Goal: Transaction & Acquisition: Purchase product/service

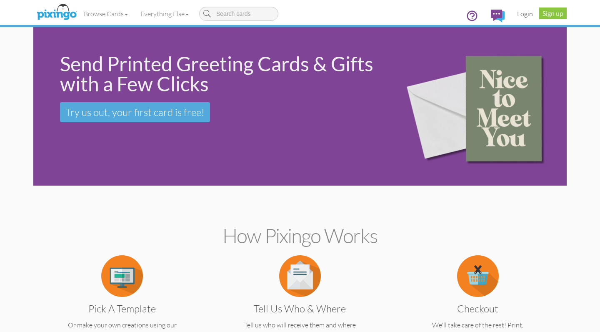
click at [529, 11] on link "Login" at bounding box center [525, 13] width 28 height 21
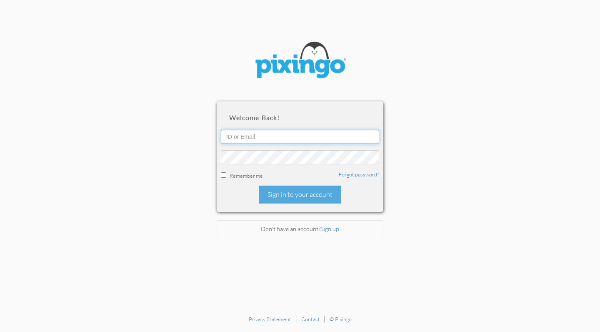
type input "Wendi@creatingmagicvacations.com"
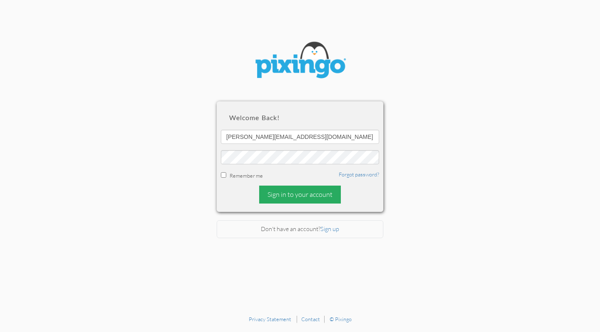
click at [284, 192] on div "Sign in to your account" at bounding box center [300, 194] width 82 height 18
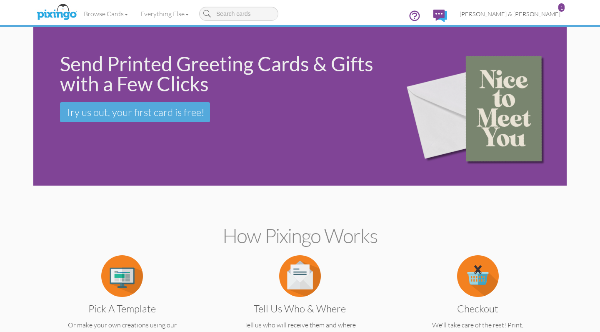
click at [518, 13] on span "[PERSON_NAME] & [PERSON_NAME]" at bounding box center [510, 13] width 101 height 7
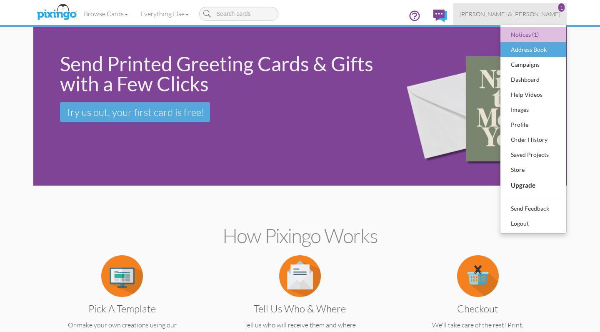
click at [522, 49] on div "Address Book" at bounding box center [533, 49] width 49 height 12
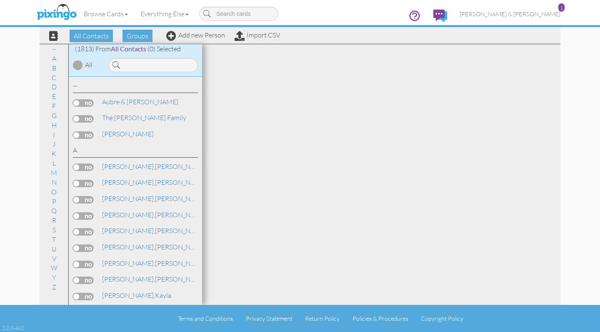
click at [197, 40] on div "All Contacts Groups Add new Person Import CSV" at bounding box center [161, 35] width 241 height 15
click at [197, 37] on link "Add new Person" at bounding box center [195, 35] width 59 height 8
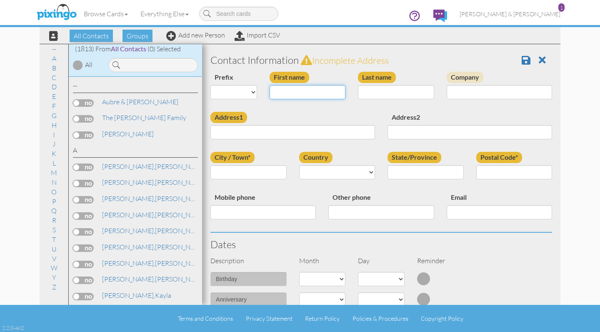
click at [298, 89] on input "First name" at bounding box center [308, 92] width 76 height 14
paste input "[PERSON_NAME]"
drag, startPoint x: 311, startPoint y: 93, endPoint x: 295, endPoint y: 92, distance: 16.3
click at [295, 92] on input "[PERSON_NAME]" at bounding box center [308, 92] width 76 height 14
type input "[PERSON_NAME]"
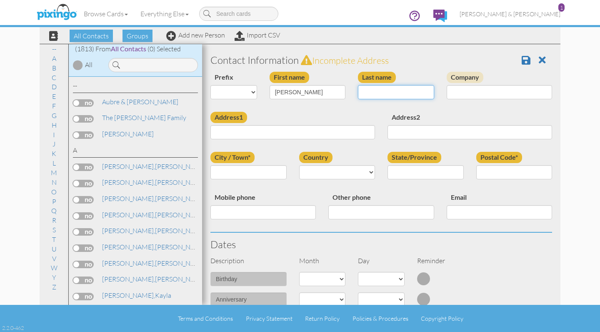
click at [368, 91] on input "Last name" at bounding box center [396, 92] width 76 height 14
paste input "Hatch"
type input "Hatch"
click at [322, 94] on input "[PERSON_NAME]" at bounding box center [308, 92] width 76 height 14
type input "[PERSON_NAME]"
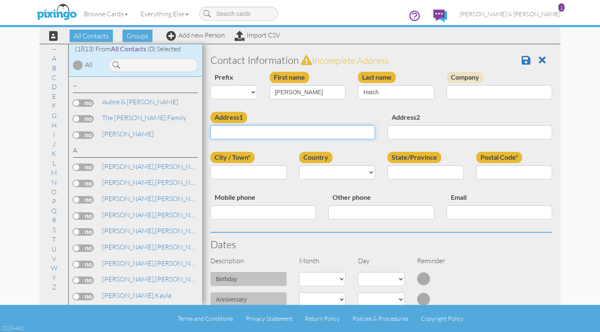
click at [267, 129] on input "Address1" at bounding box center [292, 132] width 165 height 14
type input "[STREET_ADDRESS]"
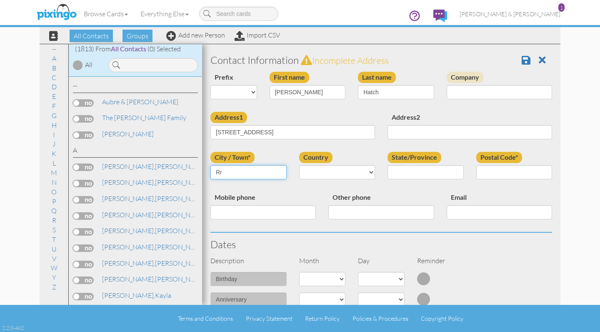
type input "R"
type input "Trion"
select select "object:6251"
select select "object:6511"
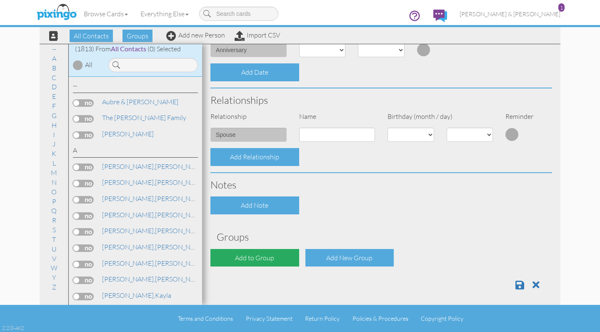
type input "30753"
click at [275, 255] on div "Add to Group" at bounding box center [254, 258] width 89 height 18
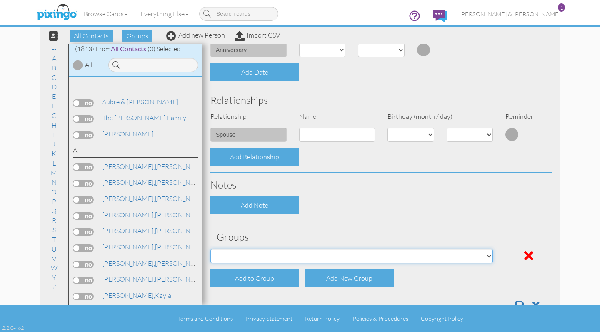
select select "object:6567"
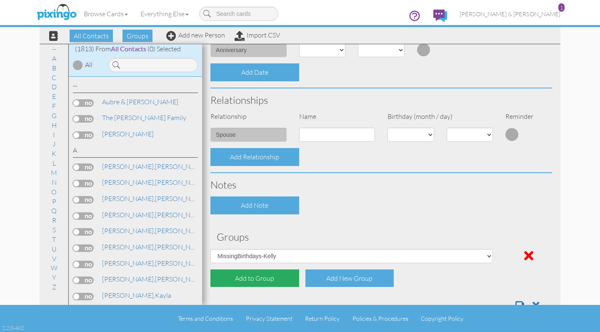
click at [258, 276] on div "Add to Group" at bounding box center [254, 278] width 89 height 18
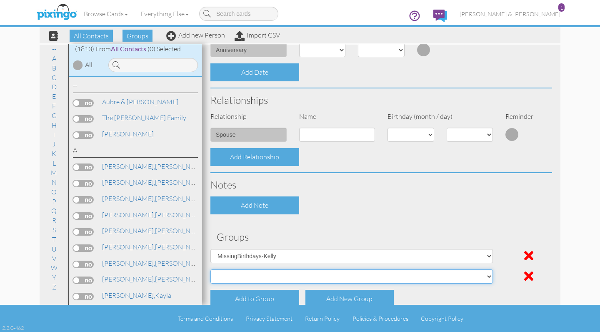
select select "object:6560"
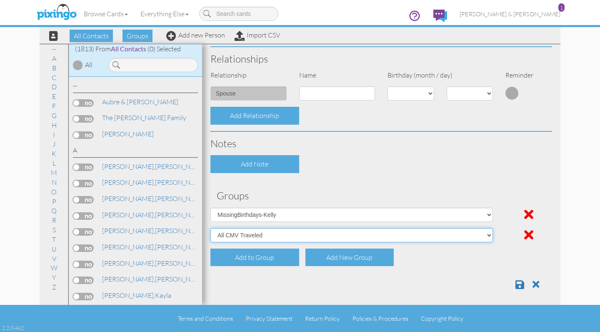
scroll to position [290, 0]
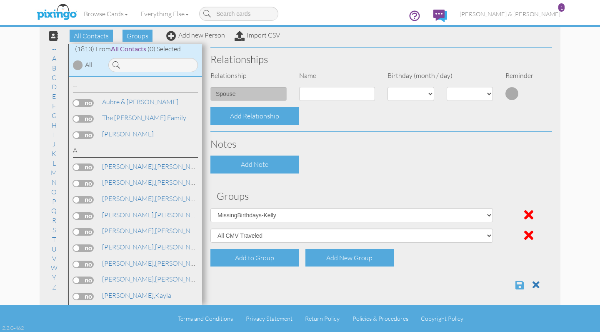
click at [519, 282] on span at bounding box center [519, 285] width 9 height 10
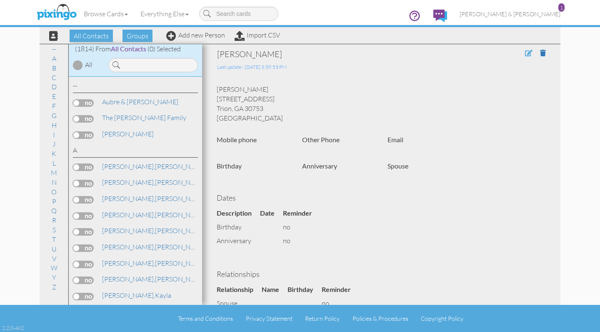
click at [528, 52] on span at bounding box center [528, 53] width 7 height 7
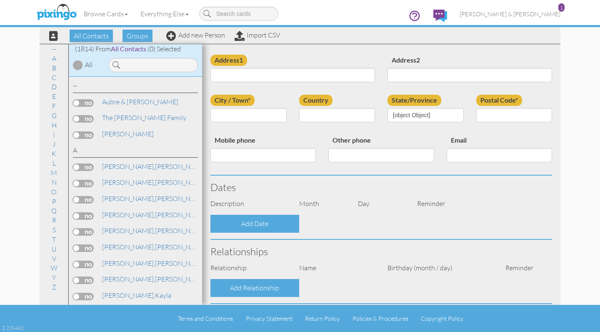
type input "[PERSON_NAME]"
type input "Hatch"
type input "[STREET_ADDRESS]"
type input "Trion"
type input "30753"
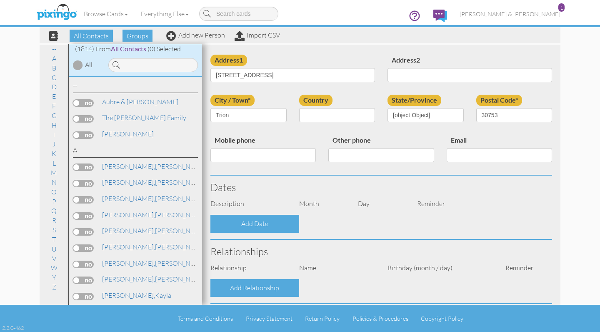
select select "object:5708"
select select "object:5953"
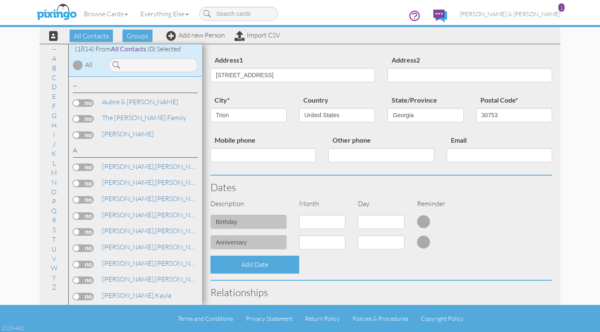
scroll to position [107, 0]
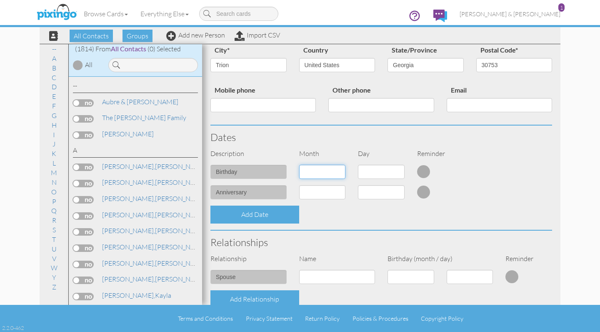
select select "object:6031"
select select "number:29"
click at [359, 237] on h3 "Relationships" at bounding box center [381, 242] width 342 height 11
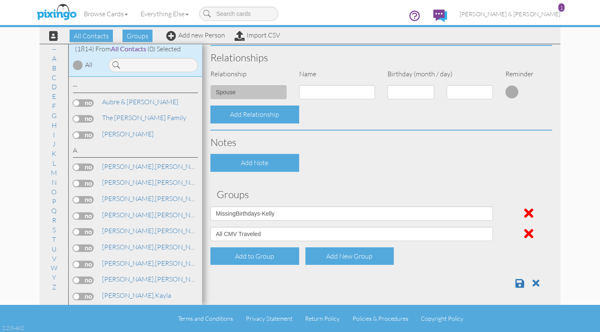
scroll to position [290, 0]
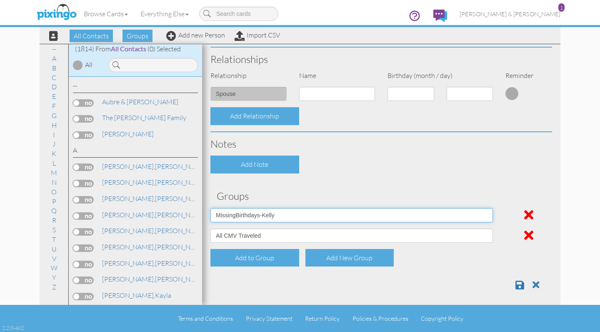
select select "object:5698"
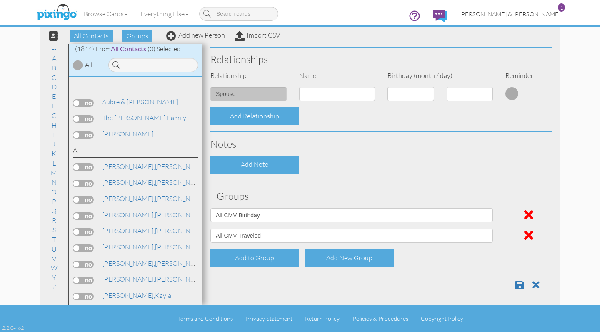
click at [530, 15] on span "[PERSON_NAME] & [PERSON_NAME]" at bounding box center [510, 13] width 101 height 7
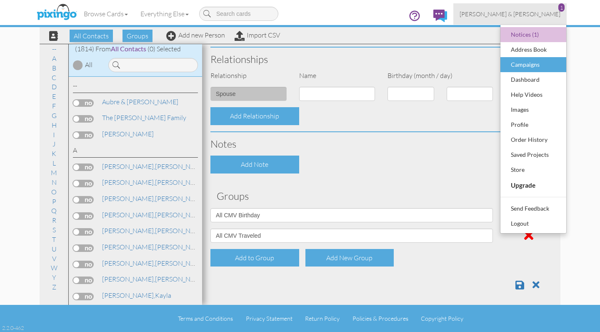
click at [525, 62] on div "Campaigns" at bounding box center [533, 64] width 49 height 12
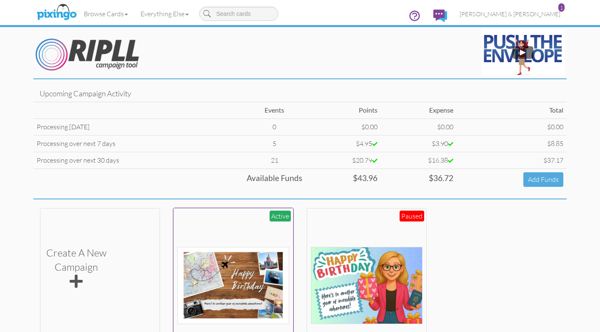
click at [207, 248] on img at bounding box center [233, 285] width 112 height 77
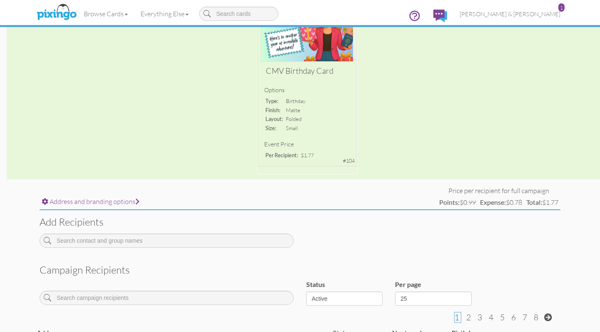
scroll to position [142, 0]
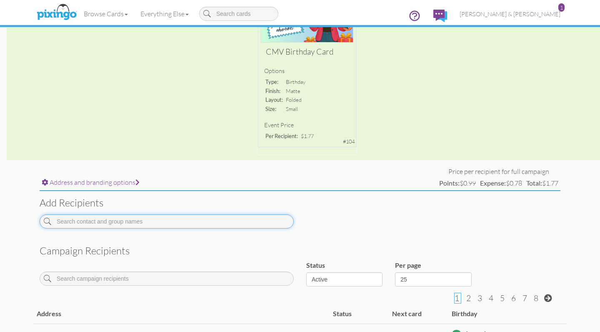
click at [172, 218] on input at bounding box center [167, 221] width 254 height 14
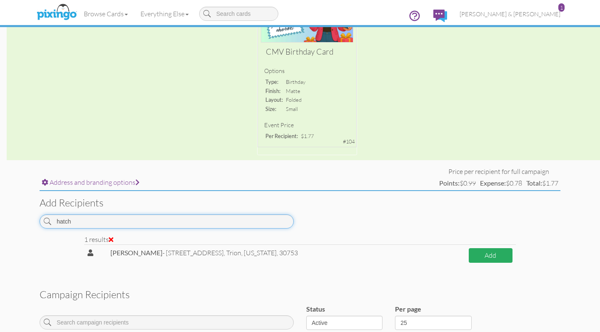
type input "hatch"
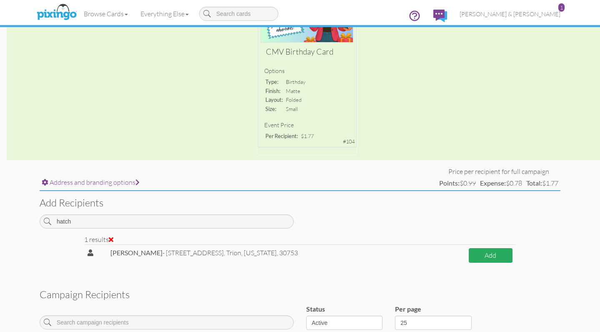
click at [495, 248] on button "Add" at bounding box center [491, 255] width 44 height 15
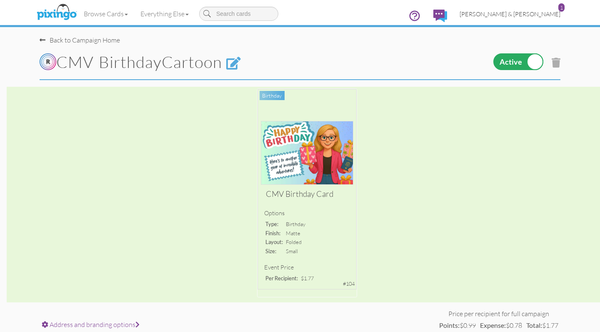
scroll to position [0, 0]
click at [515, 10] on span "[PERSON_NAME] & [PERSON_NAME]" at bounding box center [510, 13] width 101 height 7
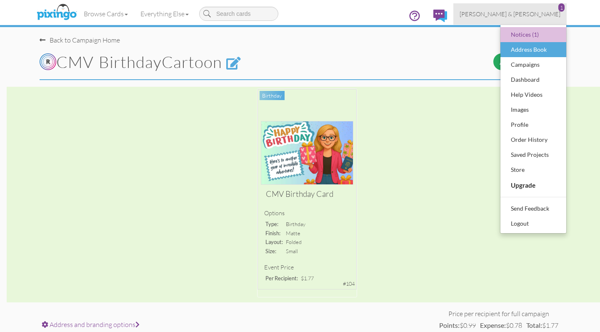
click at [515, 44] on div "Address Book" at bounding box center [533, 49] width 49 height 12
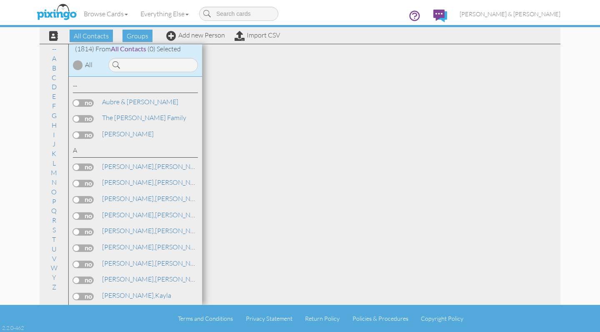
click at [152, 65] on input at bounding box center [153, 65] width 90 height 14
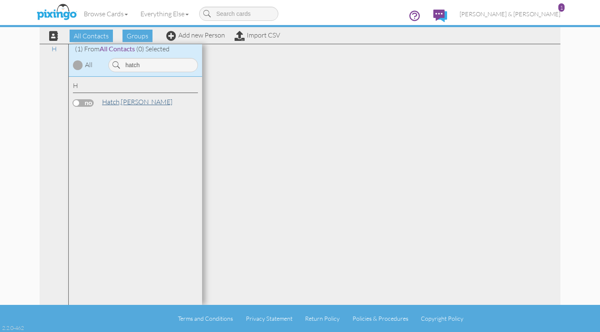
type input "hatch"
click at [124, 100] on link "Hatch, Rachel" at bounding box center [137, 102] width 72 height 10
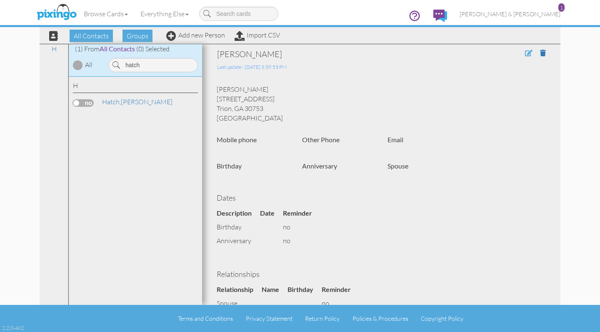
click at [525, 53] on span at bounding box center [528, 53] width 7 height 7
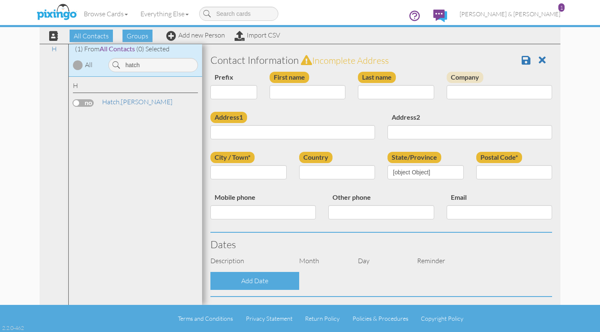
type input "[PERSON_NAME]"
type input "Hatch"
type input "[STREET_ADDRESS]"
type input "Trion"
type input "30753"
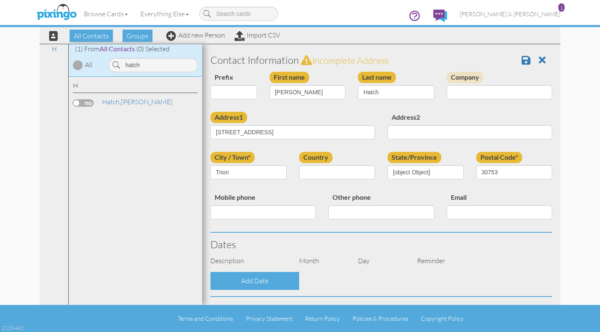
select select "object:5708"
select select "object:5953"
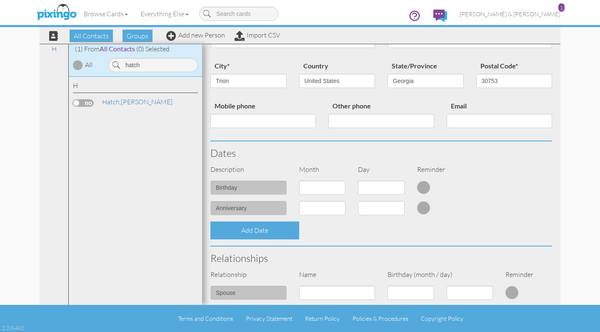
scroll to position [139, 0]
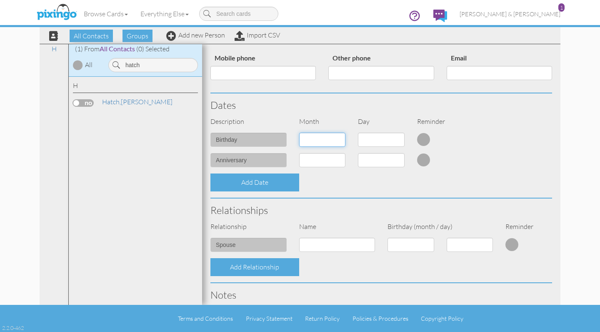
select select "object:11551"
select select "number:29"
click at [438, 199] on div "Relationships" at bounding box center [381, 209] width 354 height 23
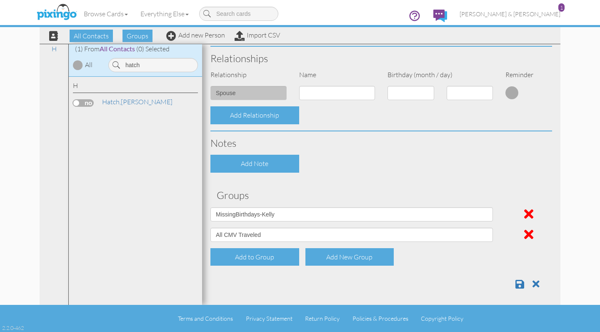
scroll to position [290, 0]
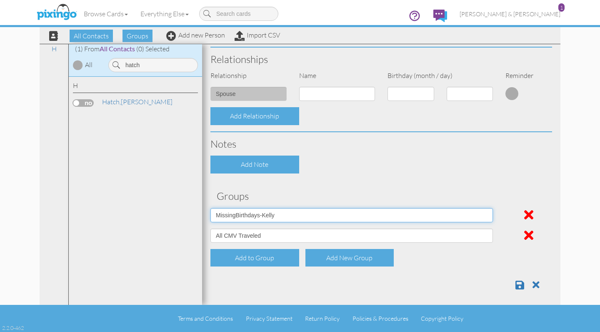
select select "object:5698"
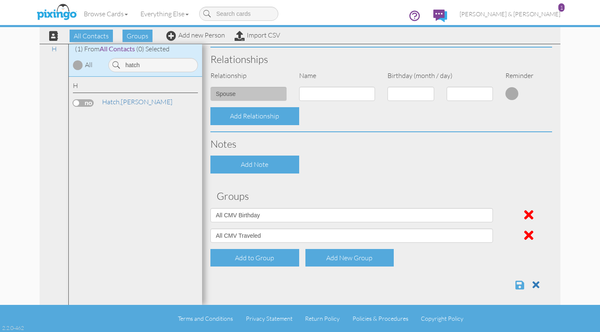
click at [517, 281] on span at bounding box center [519, 285] width 9 height 10
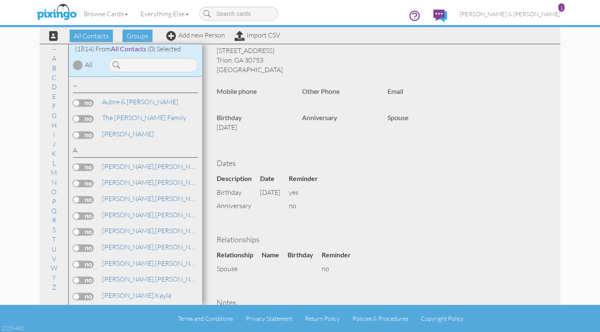
scroll to position [49, 0]
click at [538, 14] on span "[PERSON_NAME] & [PERSON_NAME]" at bounding box center [510, 13] width 101 height 7
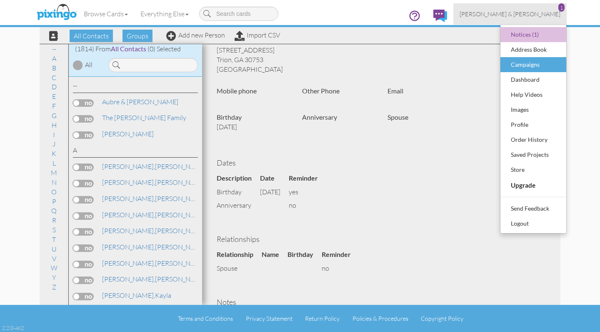
click at [522, 62] on div "Campaigns" at bounding box center [533, 64] width 49 height 12
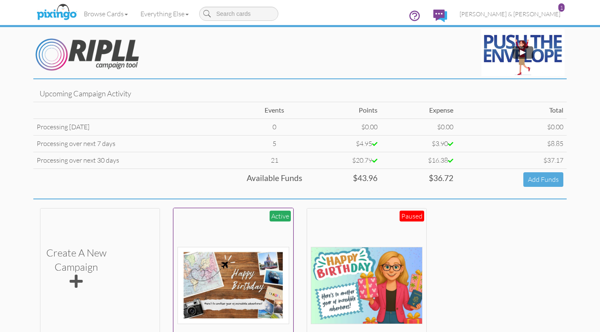
click at [240, 217] on div at bounding box center [233, 268] width 112 height 112
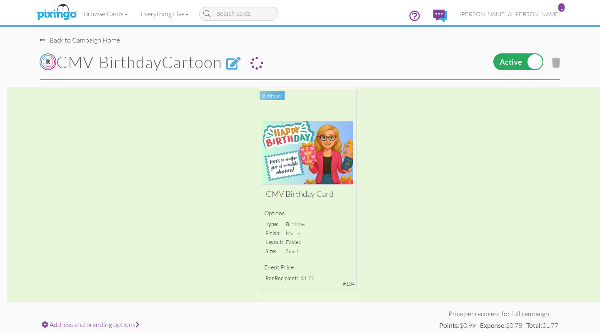
select select "object:6032"
select select "number:25"
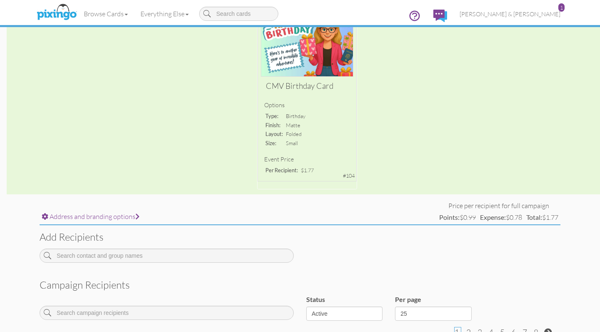
scroll to position [206, 0]
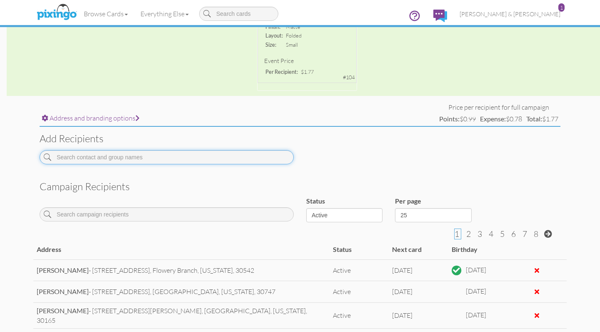
click at [173, 158] on input at bounding box center [167, 157] width 254 height 14
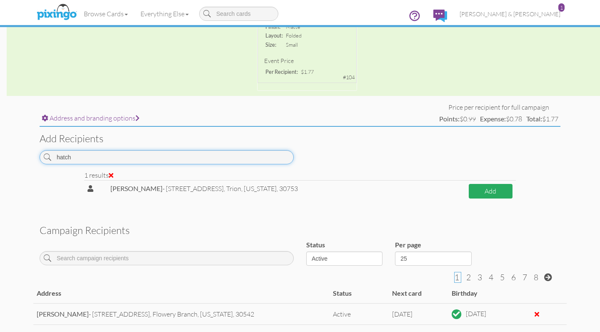
type input "hatch"
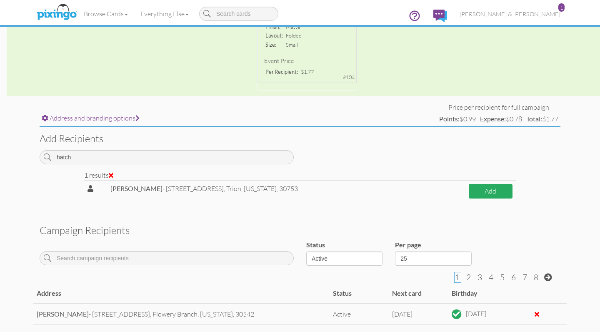
click at [488, 190] on button "Add" at bounding box center [491, 191] width 44 height 15
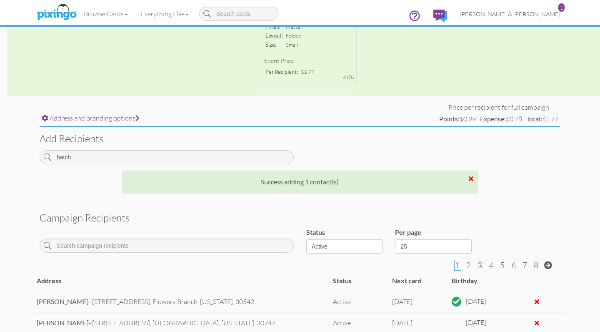
click at [522, 16] on span "[PERSON_NAME] & [PERSON_NAME]" at bounding box center [510, 13] width 101 height 7
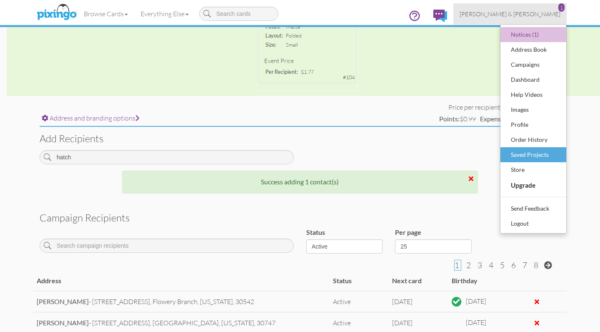
click at [516, 150] on div "Saved Projects" at bounding box center [533, 154] width 49 height 12
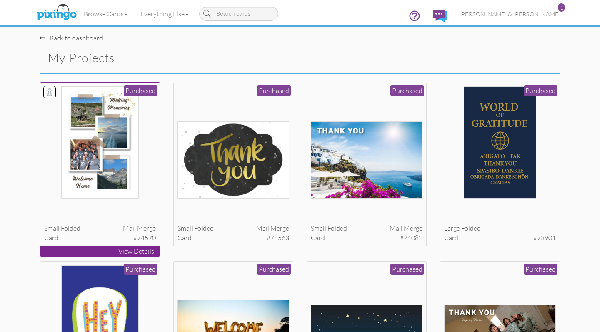
click at [141, 153] on div at bounding box center [100, 142] width 112 height 112
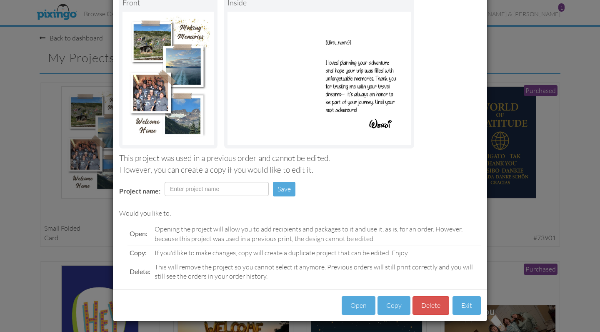
scroll to position [55, 0]
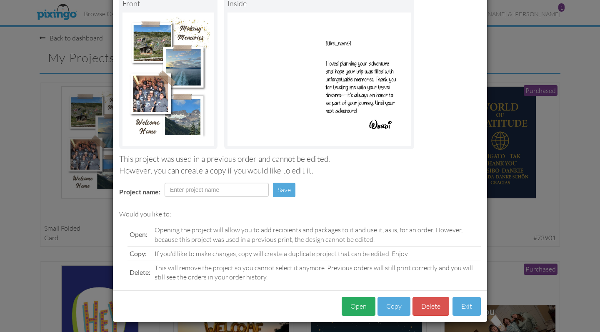
click at [360, 300] on button "Open" at bounding box center [359, 306] width 34 height 19
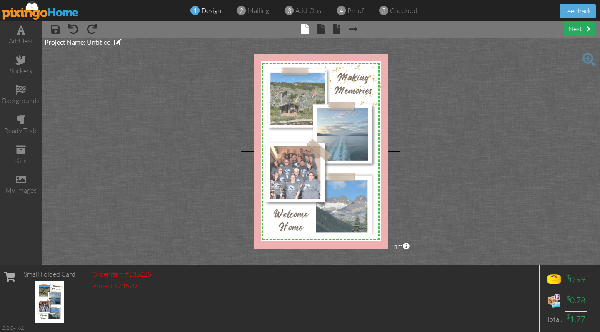
click at [572, 30] on div "next" at bounding box center [579, 29] width 30 height 14
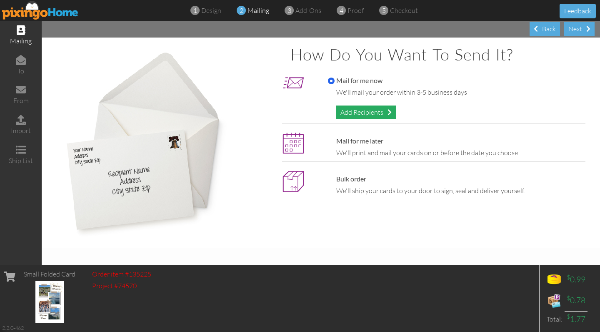
click at [372, 112] on div "Add Recipients" at bounding box center [366, 112] width 60 height 14
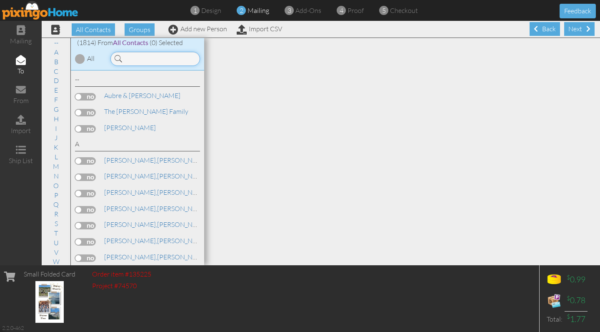
click at [170, 53] on input at bounding box center [155, 59] width 90 height 14
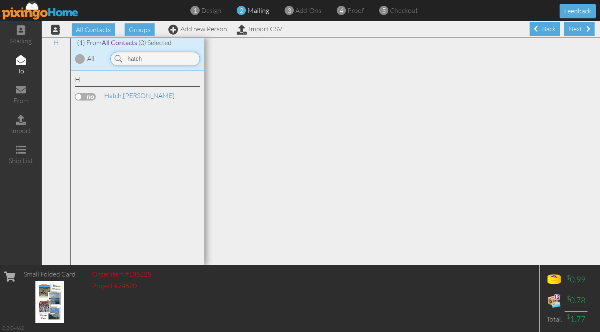
type input "hatch"
click at [87, 96] on label at bounding box center [85, 96] width 21 height 7
click at [0, 0] on input "checkbox" at bounding box center [0, 0] width 0 height 0
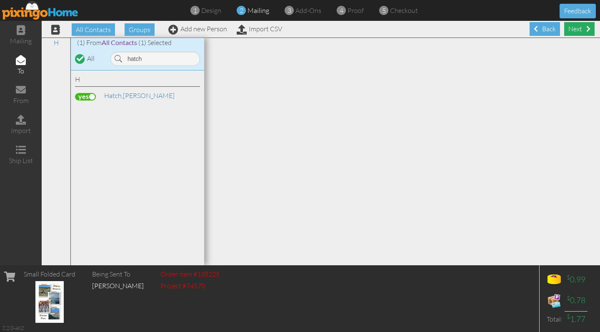
click at [575, 26] on div "Next" at bounding box center [579, 29] width 30 height 14
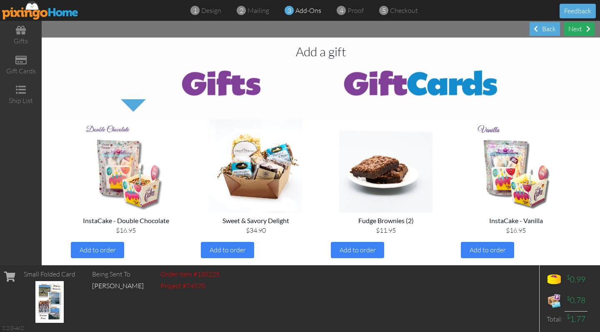
click at [573, 30] on div "Next" at bounding box center [579, 29] width 30 height 14
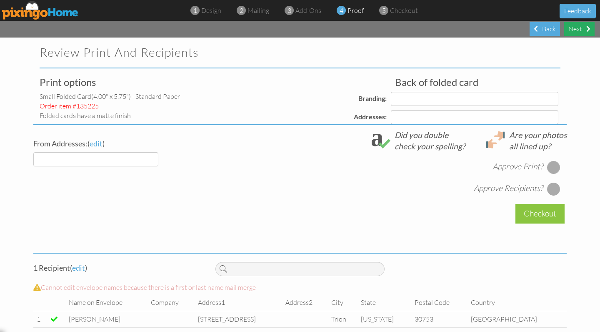
select select "object:11030"
select select "object:11033"
select select "object:11035"
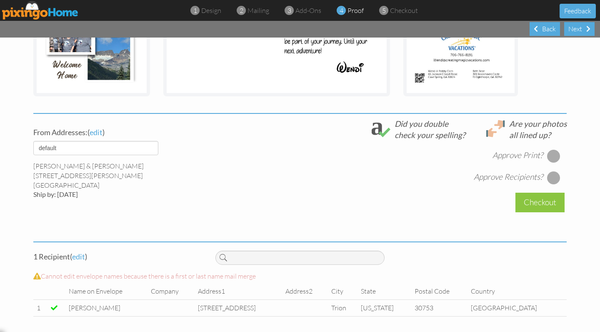
scroll to position [229, 0]
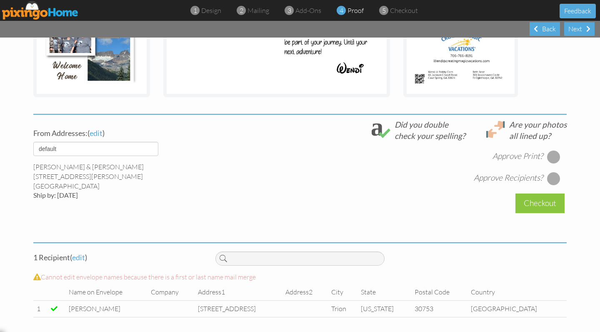
click at [555, 154] on div at bounding box center [553, 156] width 13 height 13
click at [552, 177] on div at bounding box center [553, 178] width 13 height 13
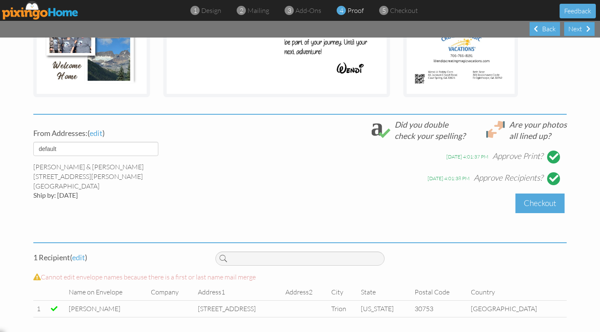
click at [537, 203] on div "Checkout" at bounding box center [539, 203] width 49 height 20
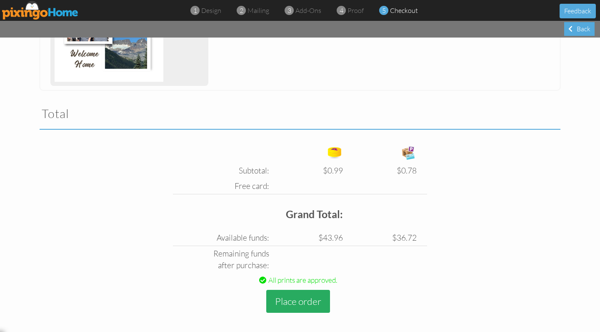
scroll to position [222, 0]
click at [297, 299] on button "Place order" at bounding box center [298, 301] width 64 height 23
